Goal: Book appointment/travel/reservation

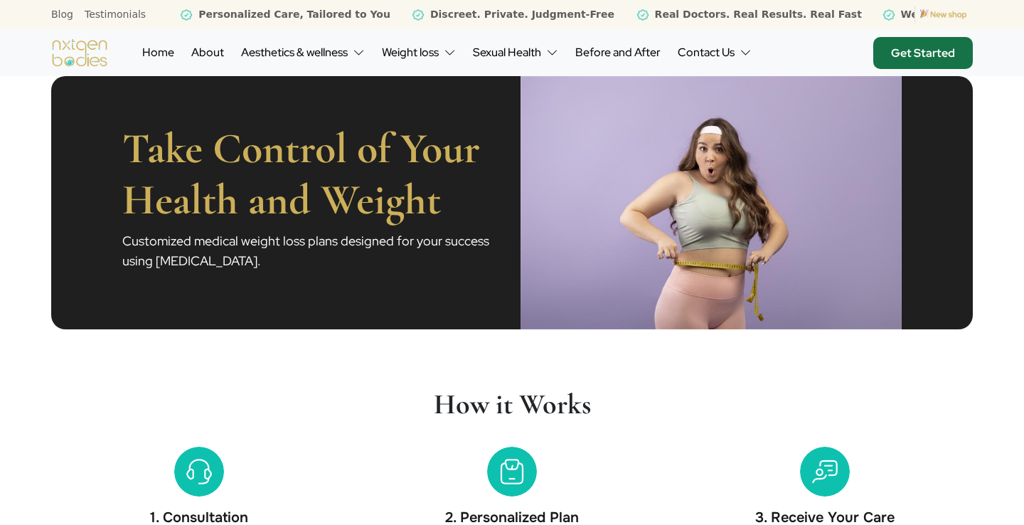
click at [945, 51] on link "Get Started" at bounding box center [923, 53] width 100 height 32
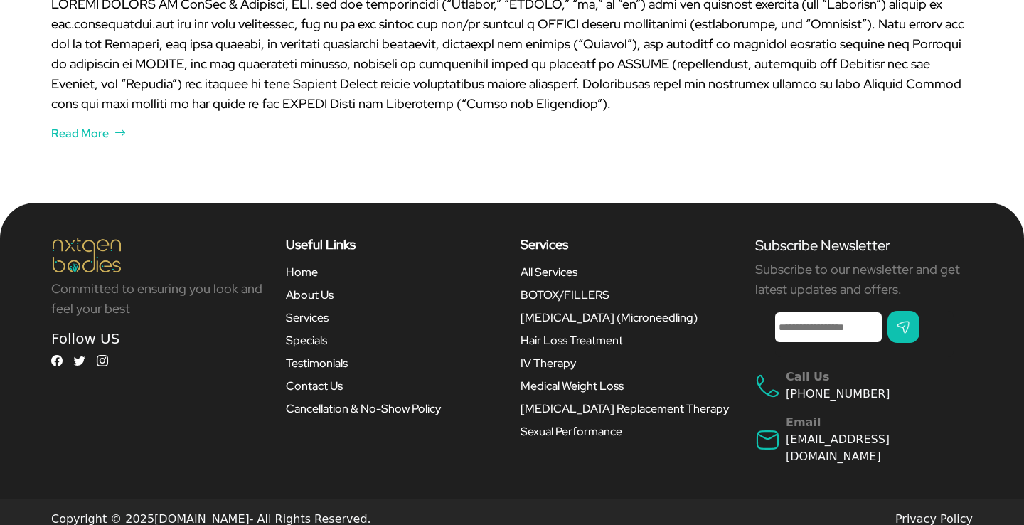
scroll to position [3654, 0]
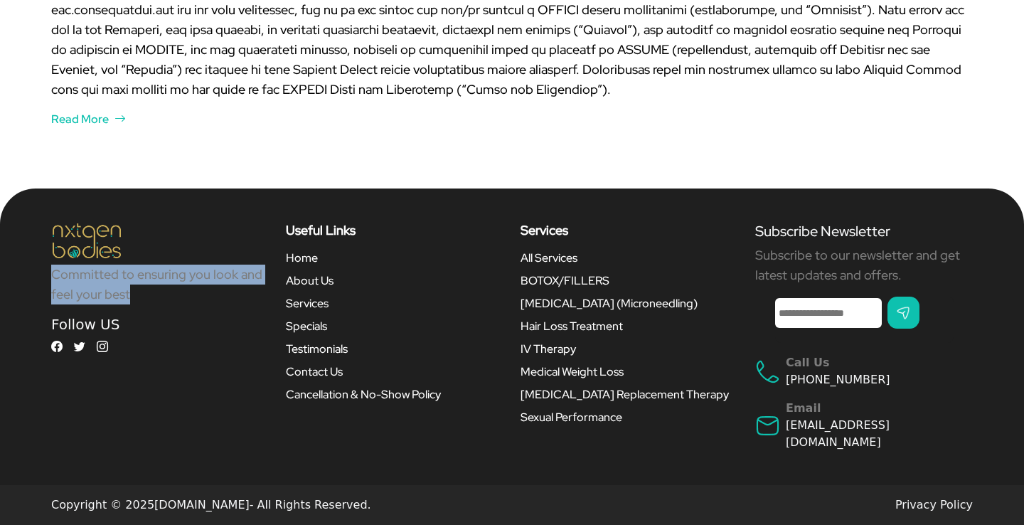
drag, startPoint x: 134, startPoint y: 301, endPoint x: 48, endPoint y: 280, distance: 89.1
click at [48, 279] on div "Committed to ensuring you look and feel your best Follow US Call Us" at bounding box center [160, 336] width 235 height 228
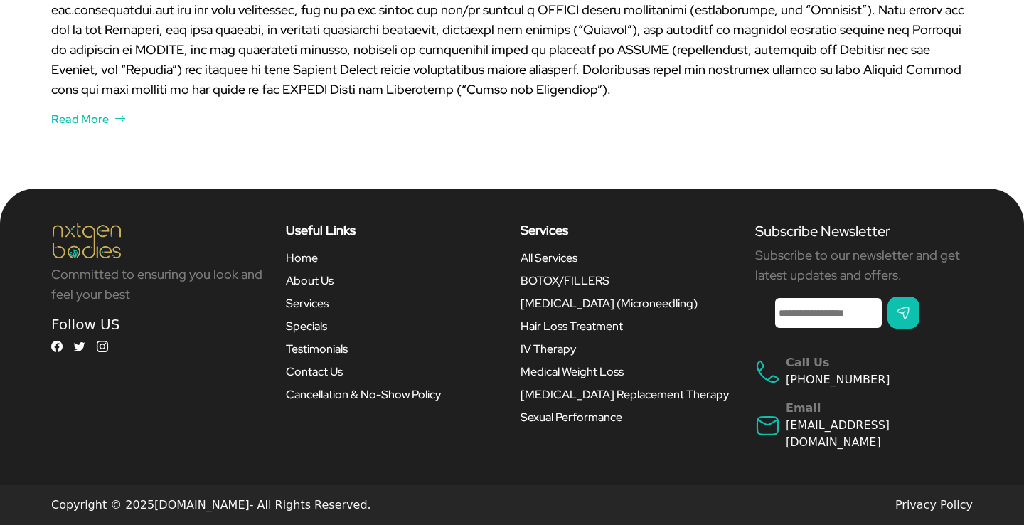
click at [184, 311] on div "Committed to ensuring you look and feel your best Follow US Call Us" at bounding box center [160, 336] width 235 height 228
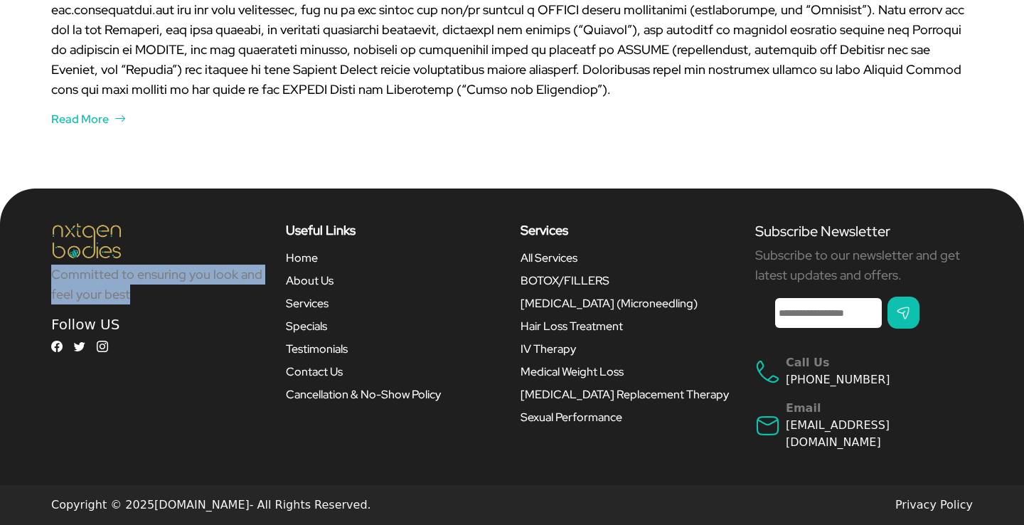
drag, startPoint x: 139, startPoint y: 304, endPoint x: 51, endPoint y: 284, distance: 89.7
click at [51, 284] on p "Committed to ensuring you look and feel your best" at bounding box center [160, 284] width 218 height 40
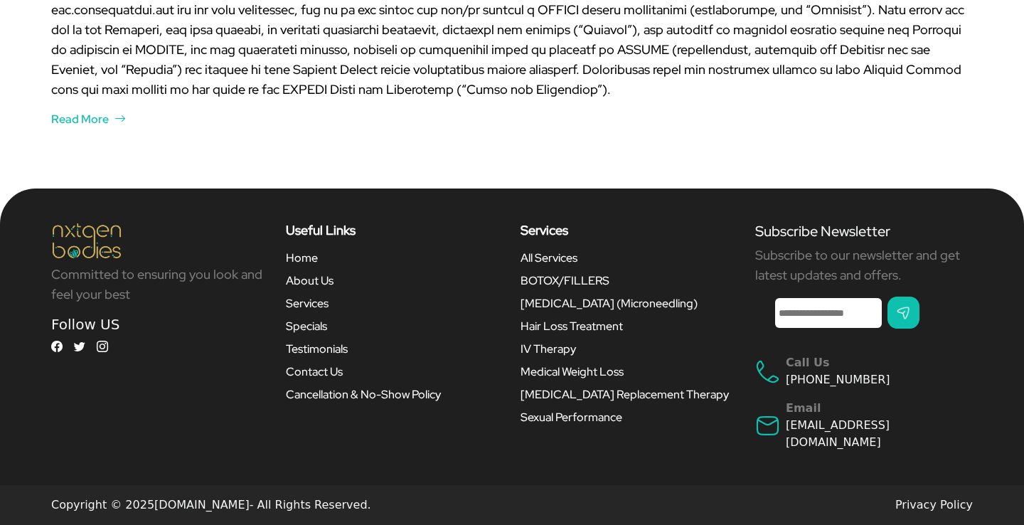
click at [155, 319] on h5 "Follow US" at bounding box center [160, 324] width 218 height 17
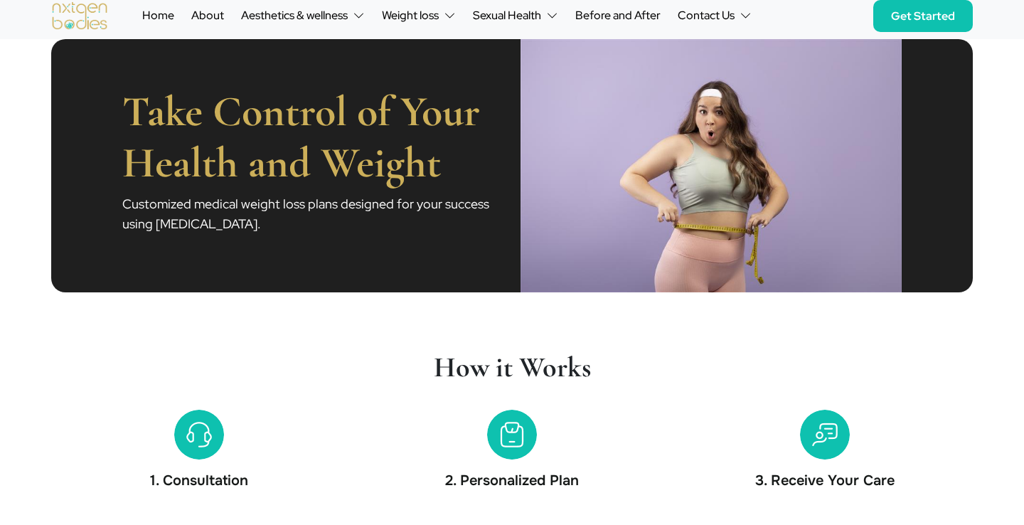
scroll to position [0, 0]
